Goal: Task Accomplishment & Management: Manage account settings

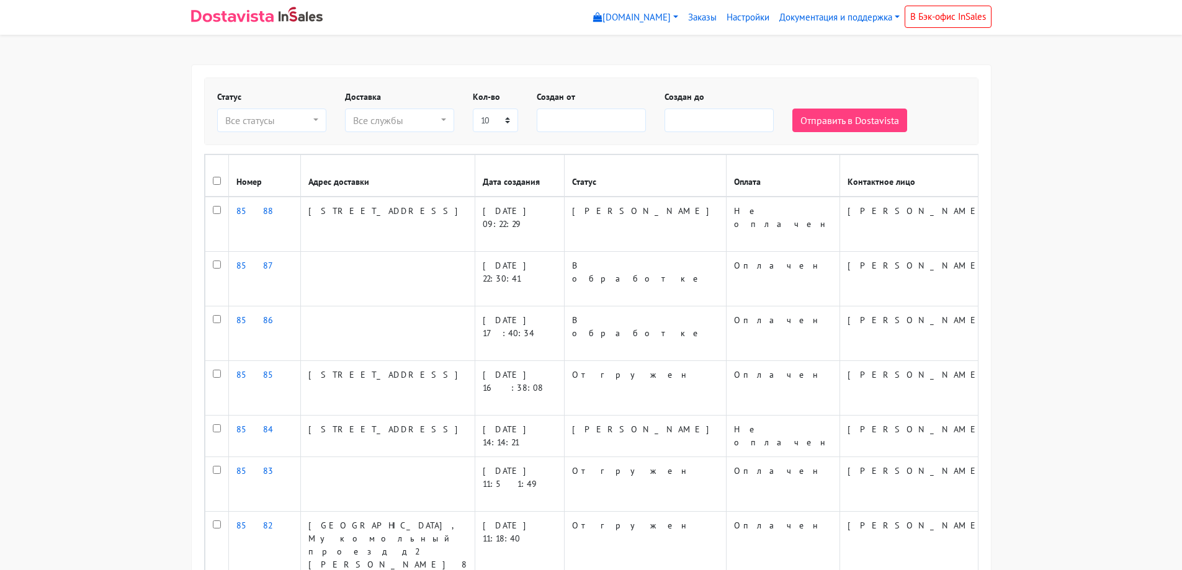
select select
click at [663, 17] on link "[DOMAIN_NAME]" at bounding box center [635, 18] width 95 height 24
click at [706, 17] on link "Заказы" at bounding box center [702, 18] width 38 height 24
select select
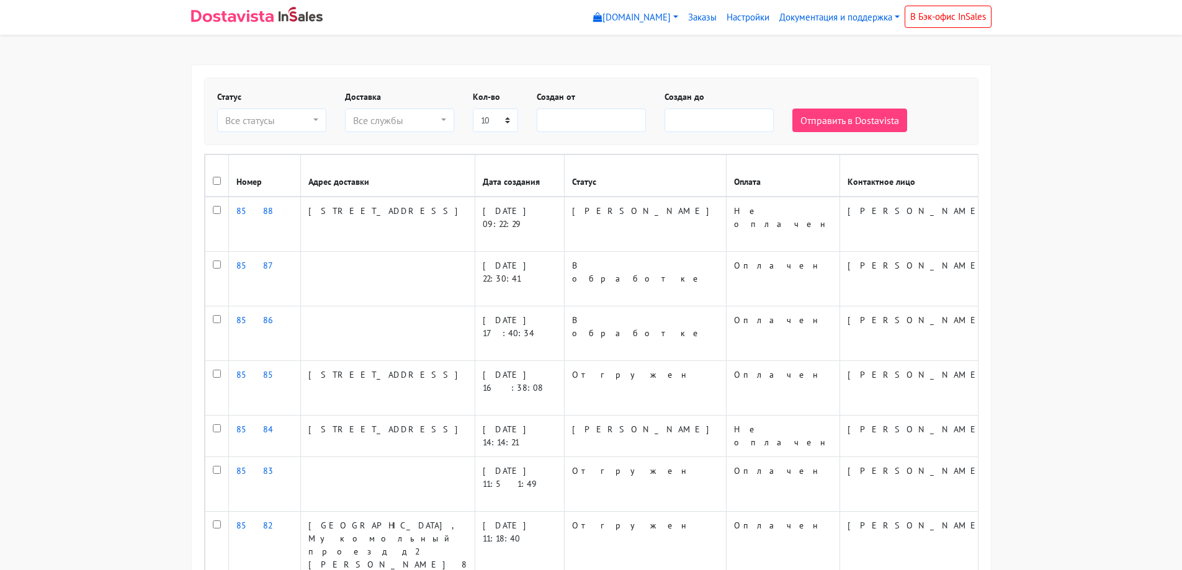
select select
click at [752, 19] on link "Настройки" at bounding box center [748, 18] width 53 height 24
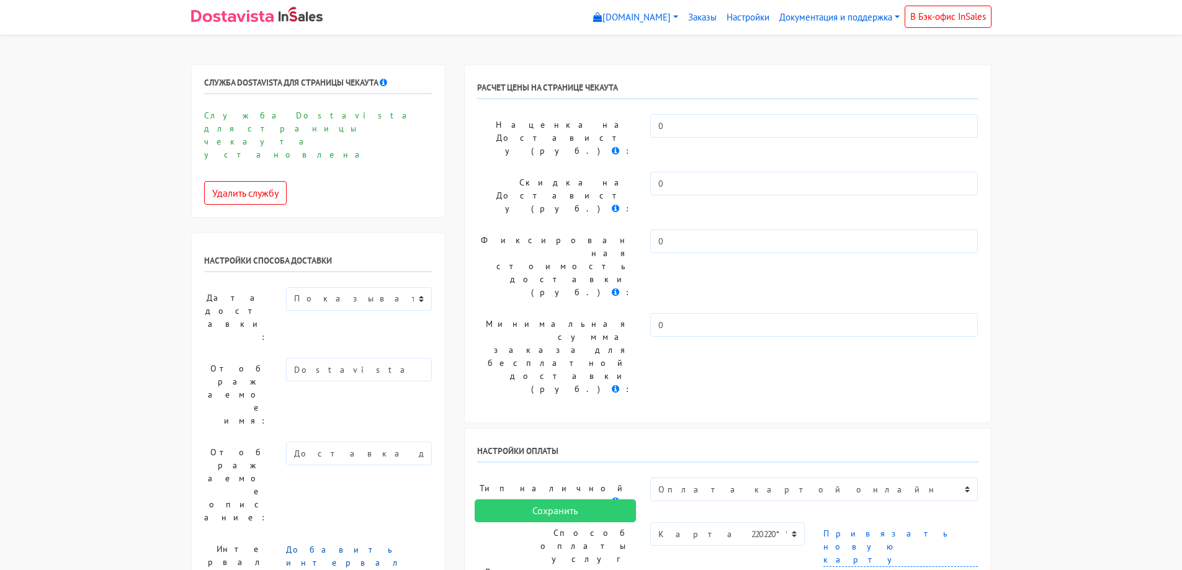
click at [349, 544] on link "Добавить интервал" at bounding box center [345, 556] width 119 height 25
click at [429, 550] on icon at bounding box center [427, 554] width 7 height 9
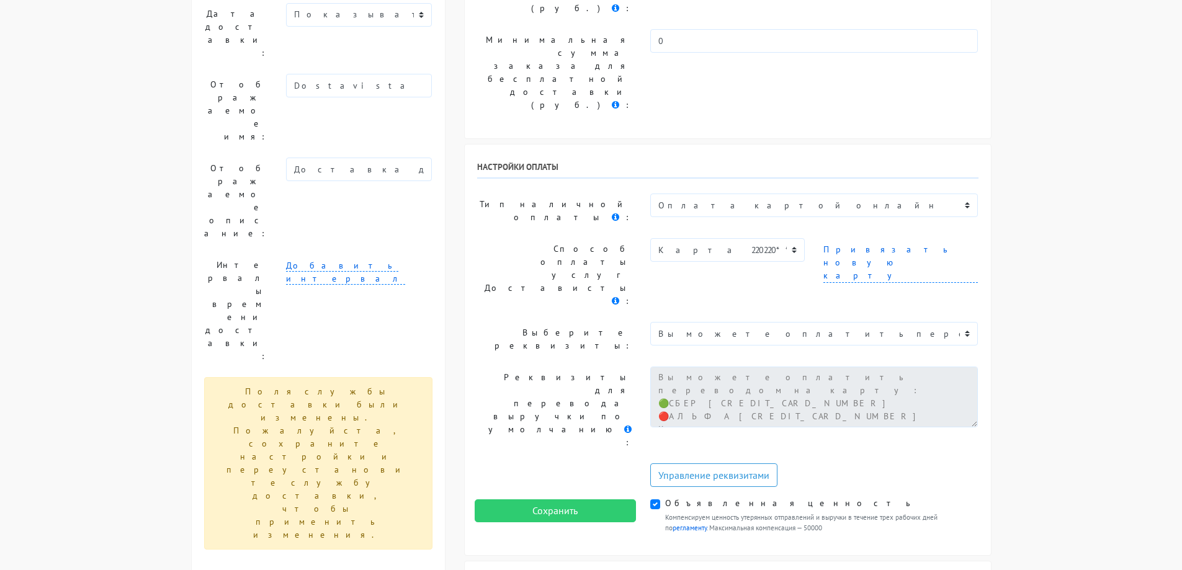
scroll to position [310, 0]
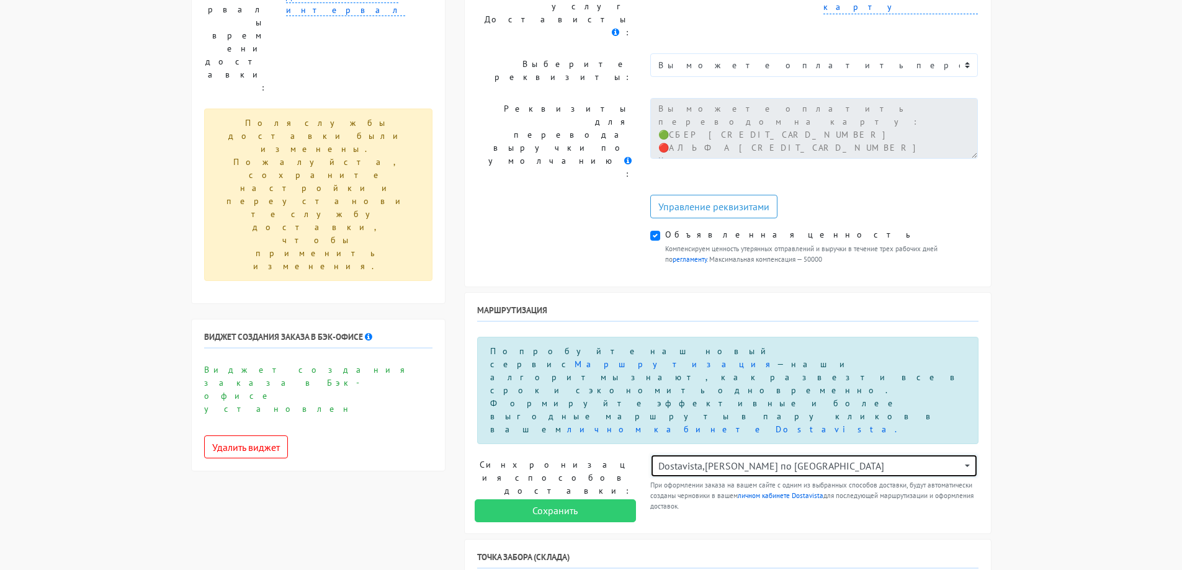
scroll to position [558, 0]
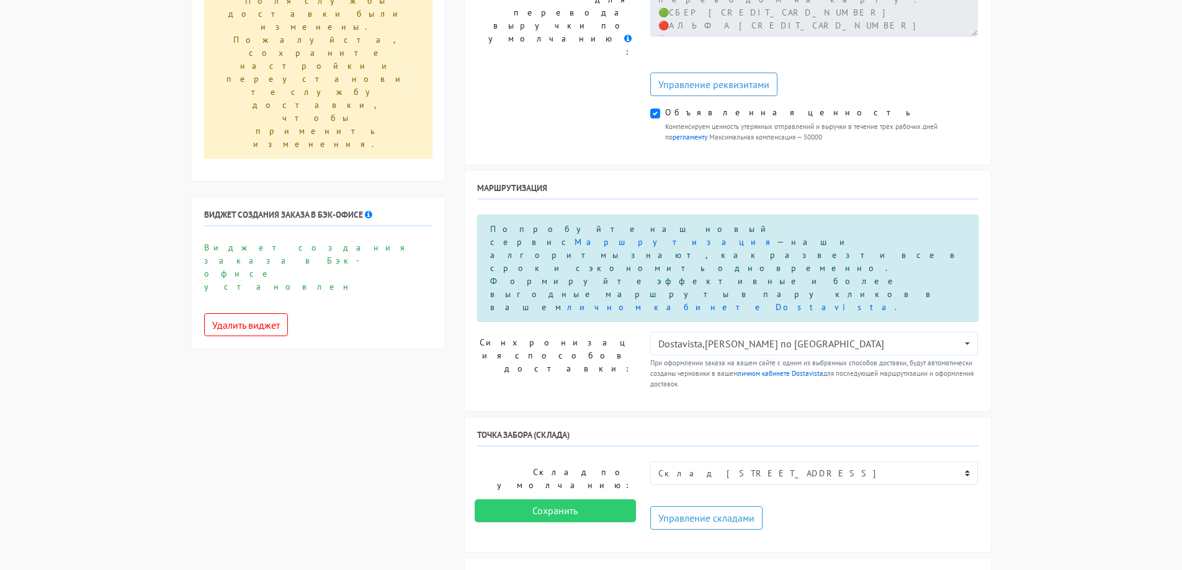
scroll to position [682, 0]
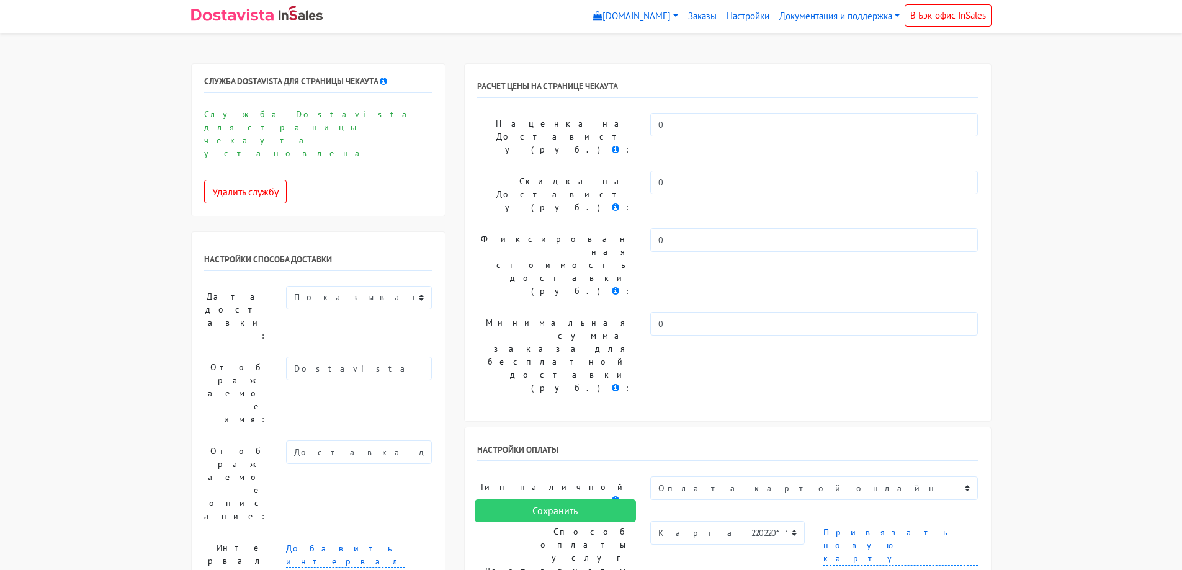
scroll to position [0, 0]
type textarea "главный вход со стороны проспекта Мира, на охране сказать «в 516 к Ласкееву и с…"
click at [859, 20] on link "Документация и поддержка" at bounding box center [839, 18] width 130 height 24
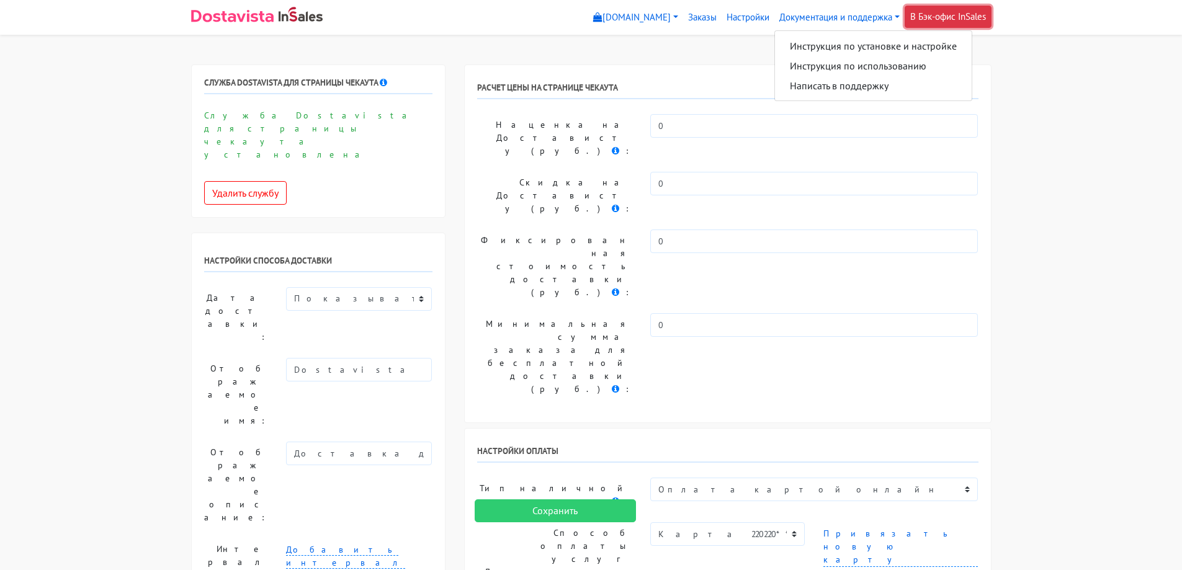
click at [958, 25] on link "В Бэк-офис InSales" at bounding box center [948, 17] width 87 height 22
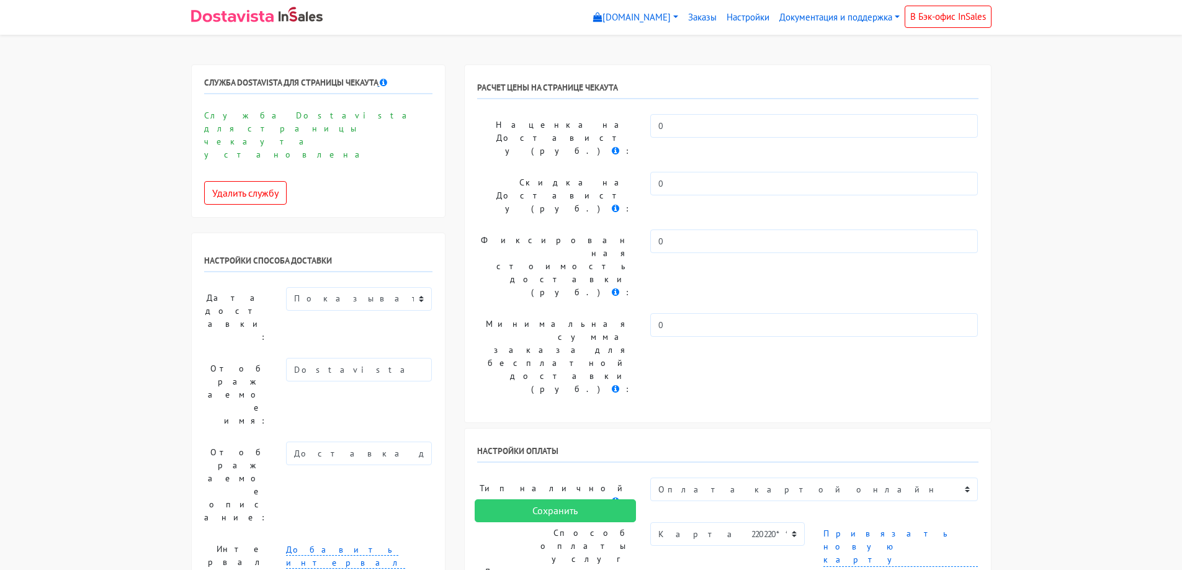
drag, startPoint x: 249, startPoint y: 79, endPoint x: 386, endPoint y: 78, distance: 137.1
click at [378, 76] on div "Служба Dostavista для страницы чекаута Служба Dostavista для страницы чекаута у…" at bounding box center [318, 141] width 253 height 152
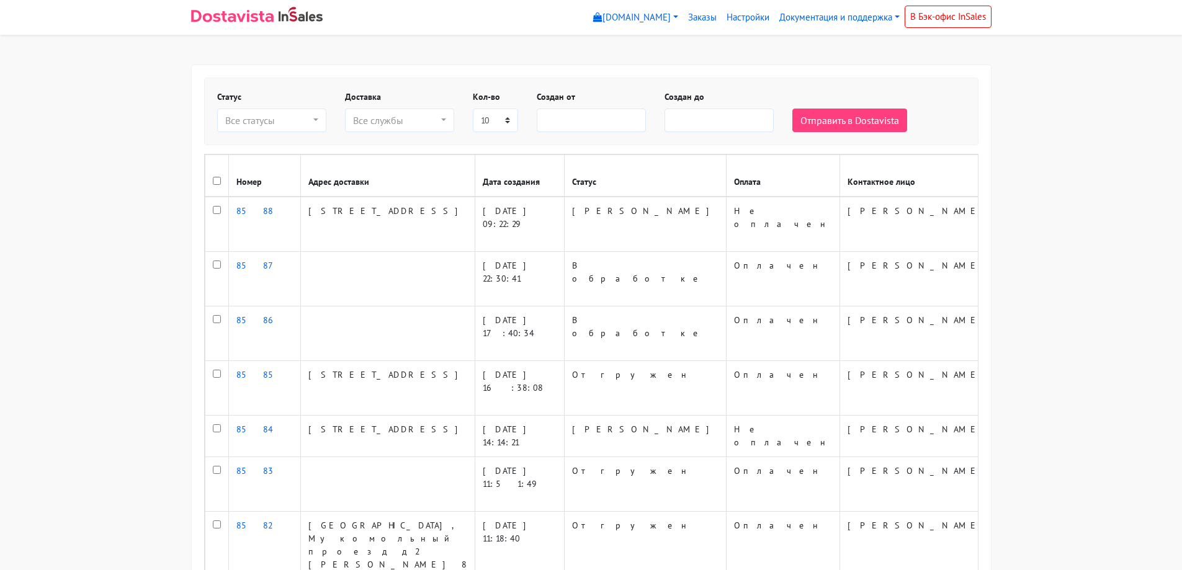
select select
click at [650, 18] on link "[DOMAIN_NAME]" at bounding box center [635, 18] width 95 height 24
click at [649, 41] on link "[DOMAIN_NAME]" at bounding box center [640, 46] width 103 height 20
select select
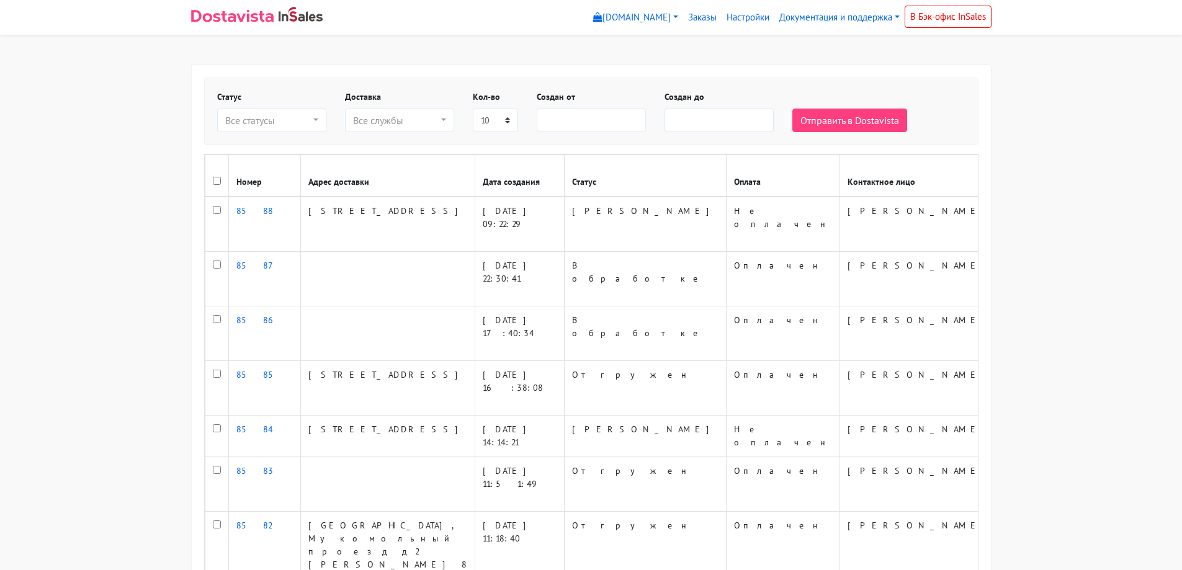
select select
click at [654, 16] on link "[DOMAIN_NAME]" at bounding box center [635, 18] width 95 height 24
click at [705, 20] on link "Заказы" at bounding box center [702, 18] width 38 height 24
select select
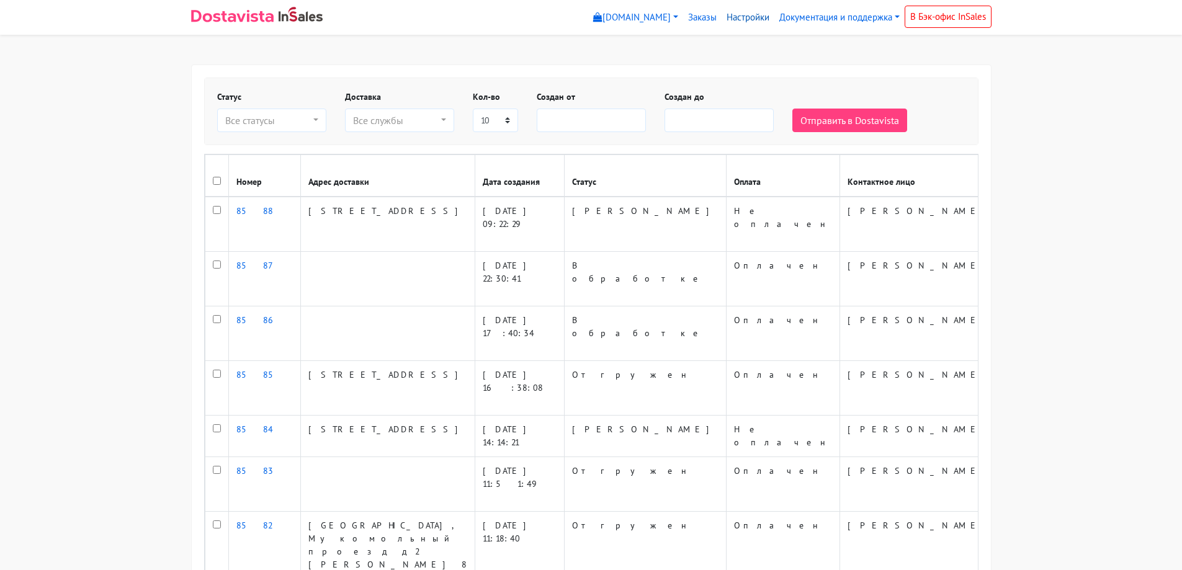
click at [740, 15] on link "Настройки" at bounding box center [748, 18] width 53 height 24
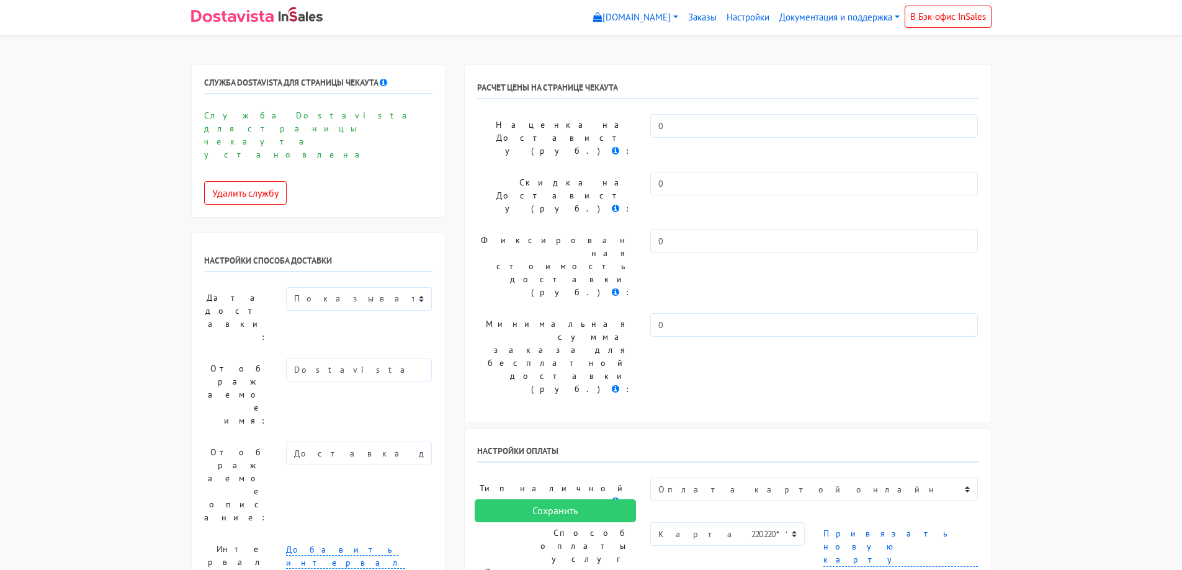
click at [239, 14] on img at bounding box center [232, 16] width 83 height 12
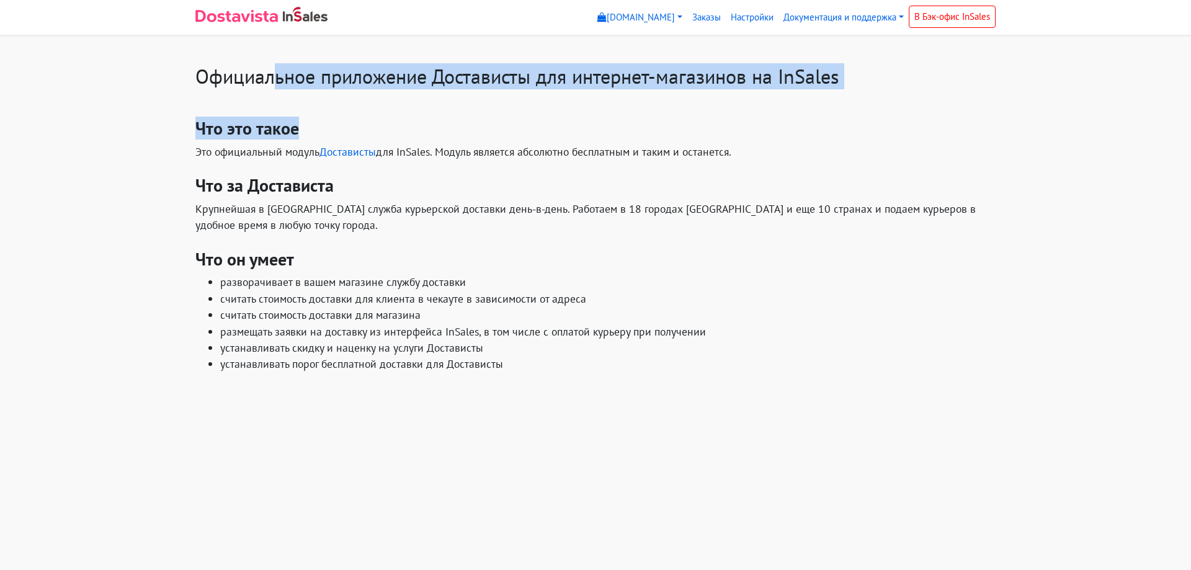
drag, startPoint x: 275, startPoint y: 81, endPoint x: 486, endPoint y: 100, distance: 211.2
click at [481, 100] on div "Официальное приложение Достависты для интернет-магазинов на InSales Что это так…" at bounding box center [595, 226] width 819 height 323
click at [362, 129] on h3 "Что это такое" at bounding box center [595, 128] width 800 height 21
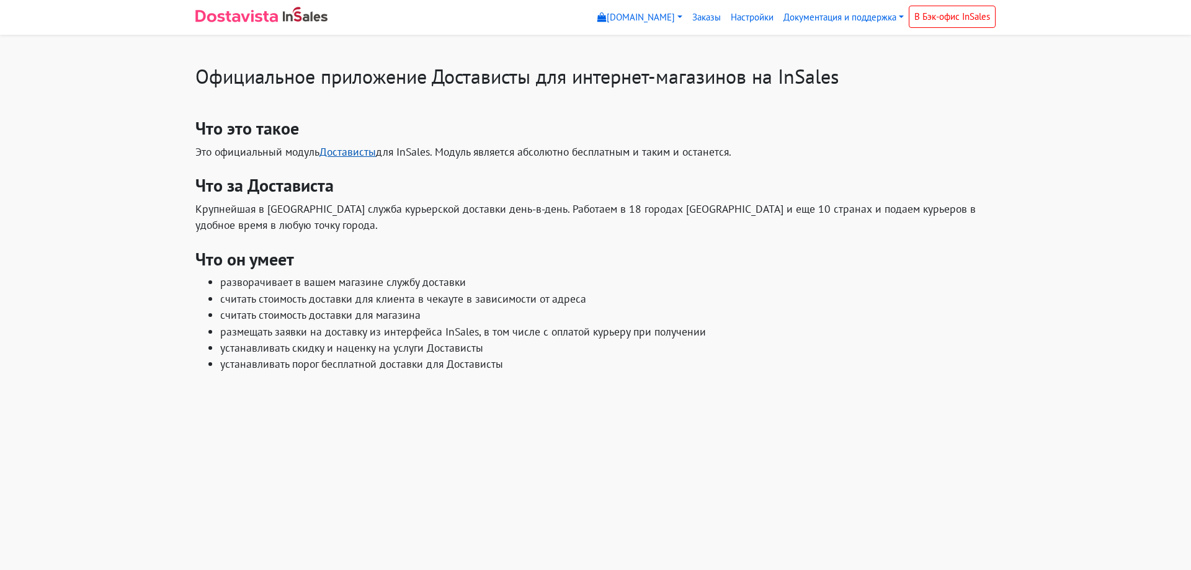
click at [360, 152] on link "Достависты" at bounding box center [348, 152] width 56 height 14
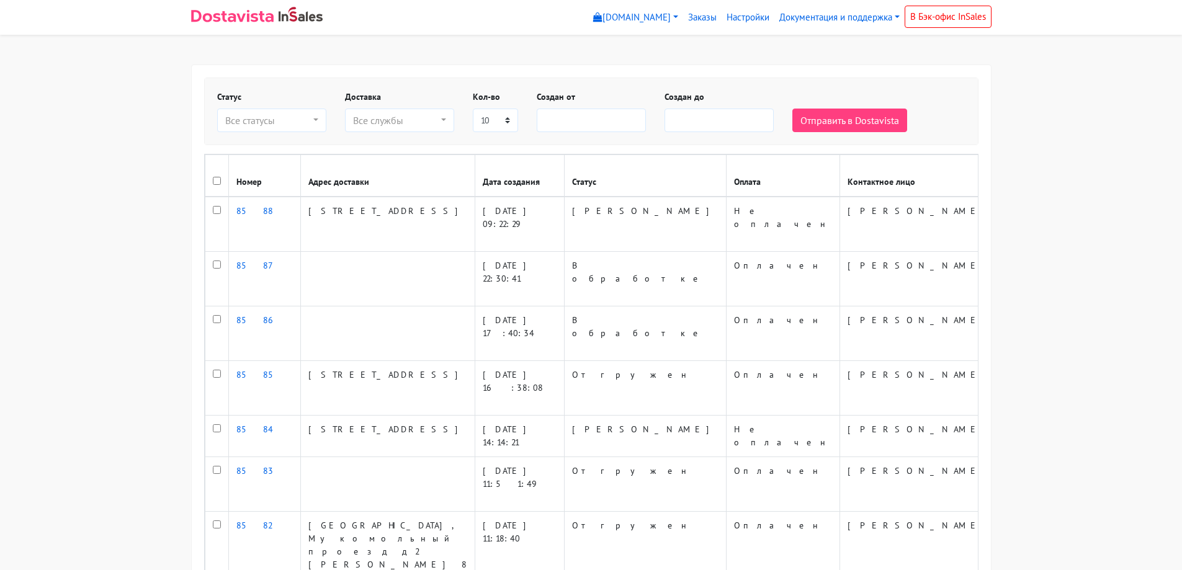
select select
click at [747, 17] on link "Настройки" at bounding box center [748, 18] width 53 height 24
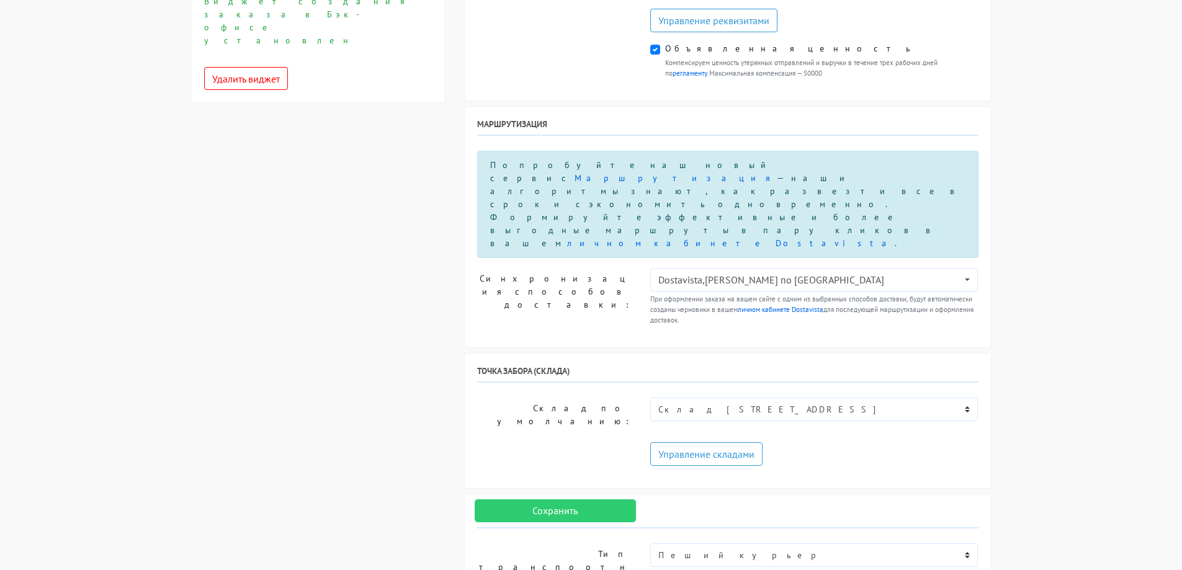
scroll to position [744, 0]
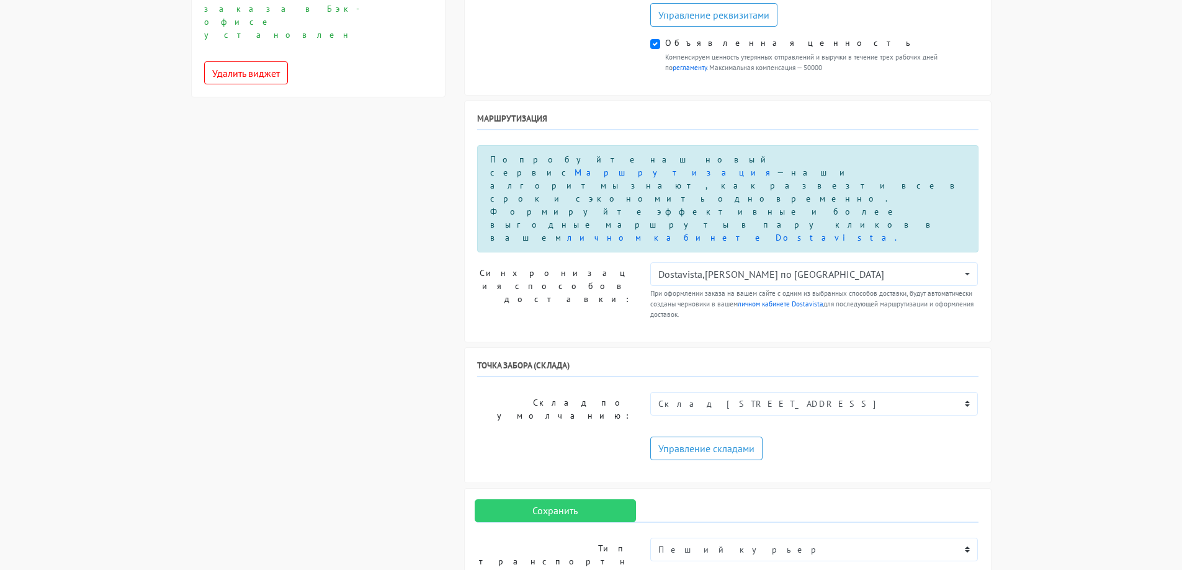
drag, startPoint x: 655, startPoint y: 349, endPoint x: 934, endPoint y: 375, distance: 279.8
click at [799, 392] on select "Не выбрано Склад [STREET_ADDRESS]" at bounding box center [814, 404] width 328 height 24
click at [383, 145] on div "Служба Dostavista для страницы чекаута Служба Dostavista для страницы чекаута у…" at bounding box center [318, 491] width 273 height 2342
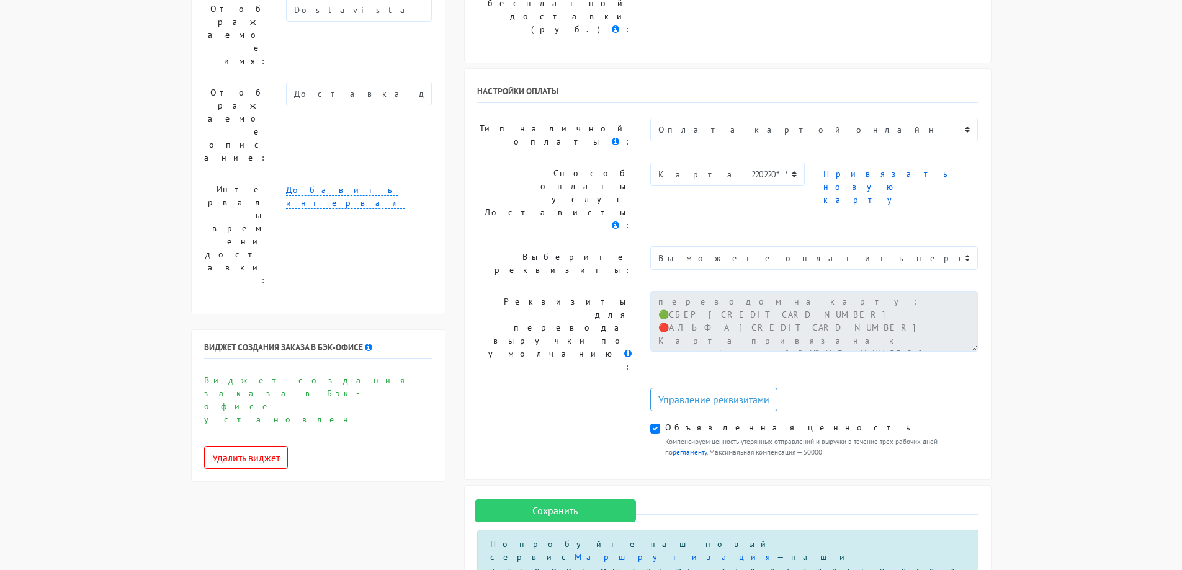
scroll to position [329, 0]
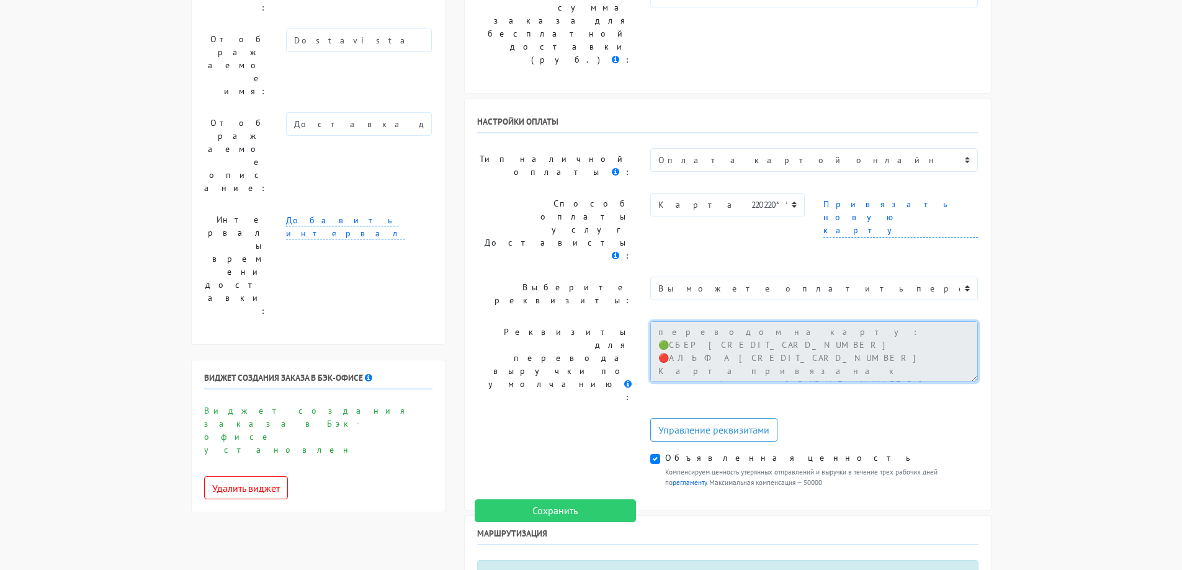
click at [687, 321] on textarea "Вы можете оплатить переводом на карту: 🟢СБЕР [CREDIT_CARD_NUMBER] 🔴АЛЬФА [CREDI…" at bounding box center [814, 351] width 328 height 61
drag, startPoint x: 774, startPoint y: 157, endPoint x: 624, endPoint y: 104, distance: 159.1
click at [624, 104] on div "Настройки оплаты Тип наличной оплаты : Не выбрано Оплата картой онлайн Оплата в…" at bounding box center [728, 304] width 526 height 411
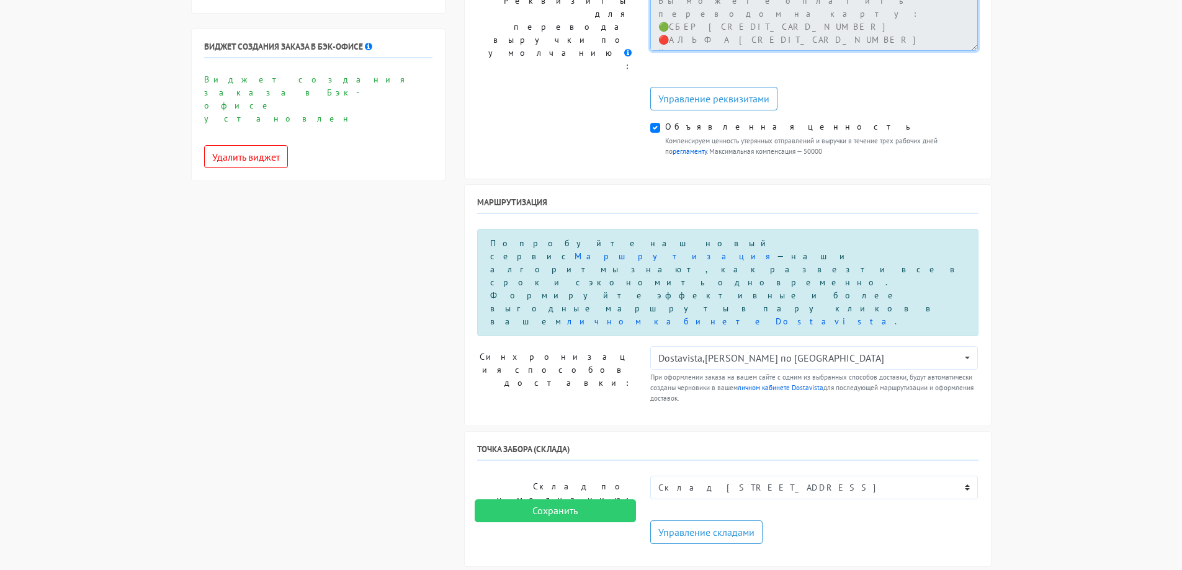
scroll to position [702, 0]
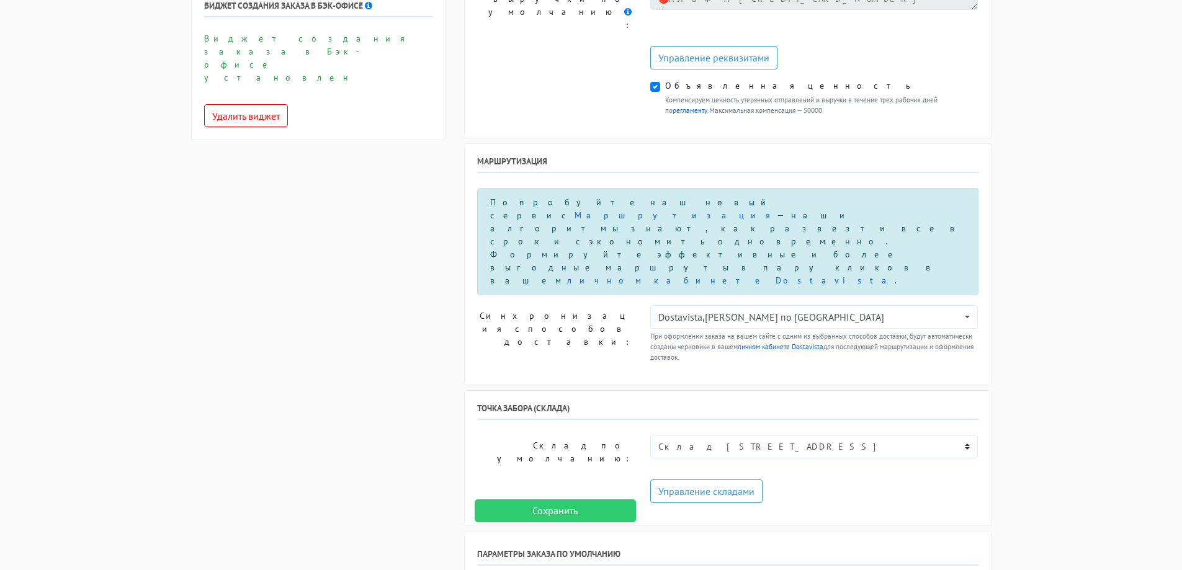
checkbox input "false"
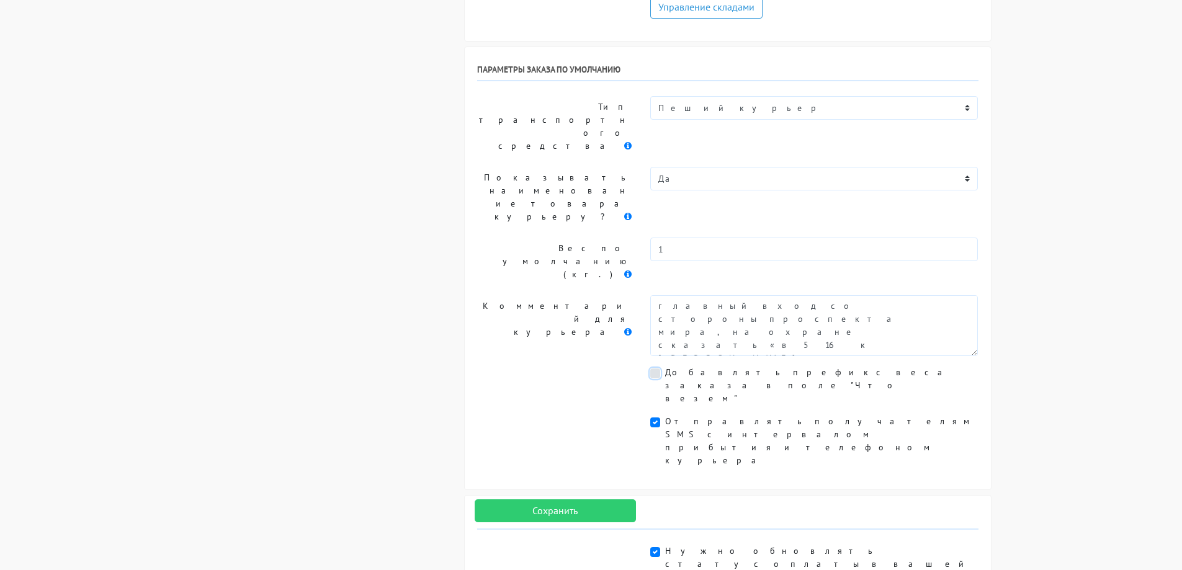
scroll to position [1198, 0]
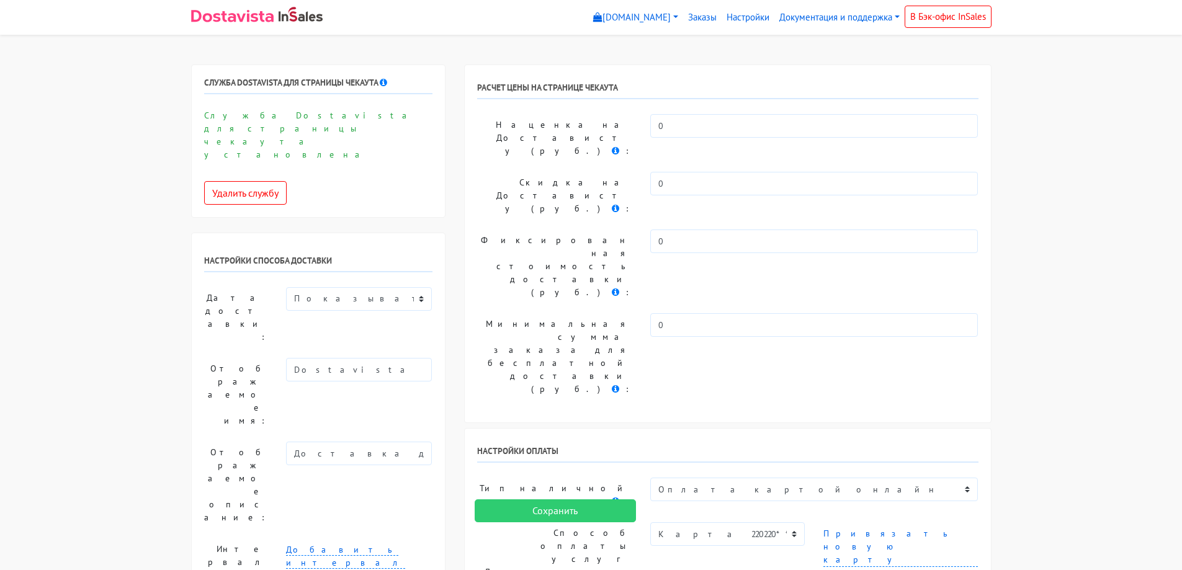
scroll to position [13, 0]
drag, startPoint x: 656, startPoint y: 450, endPoint x: 839, endPoint y: 493, distance: 188.6
